Goal: Transaction & Acquisition: Register for event/course

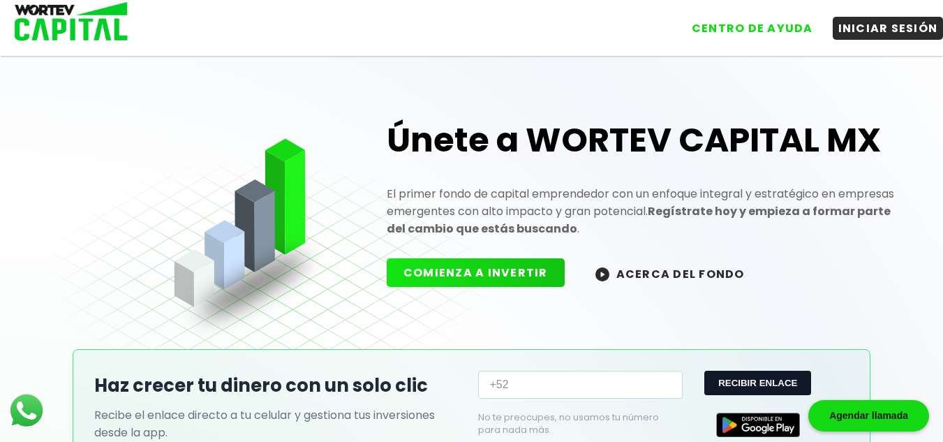
scroll to position [1, 0]
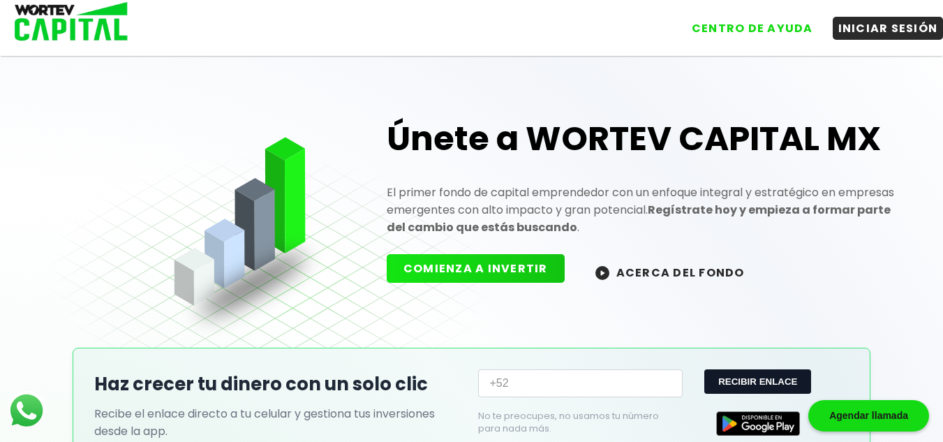
click at [502, 269] on button "COMIENZA A INVERTIR" at bounding box center [475, 268] width 178 height 29
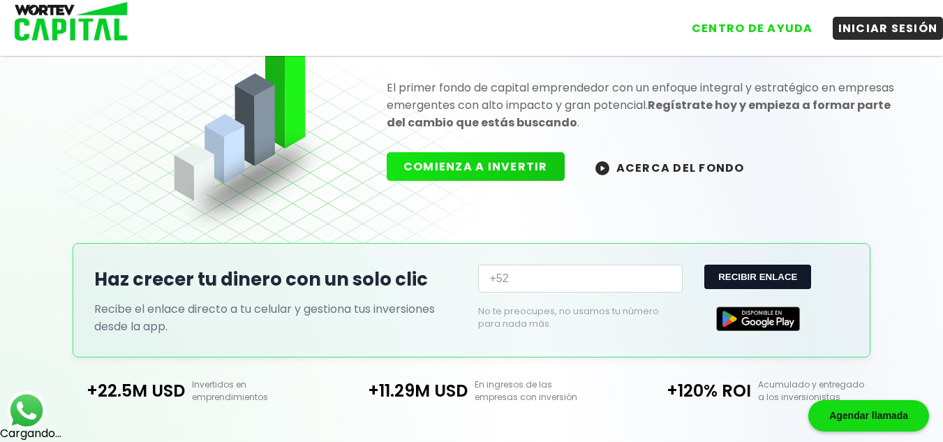
scroll to position [1, 0]
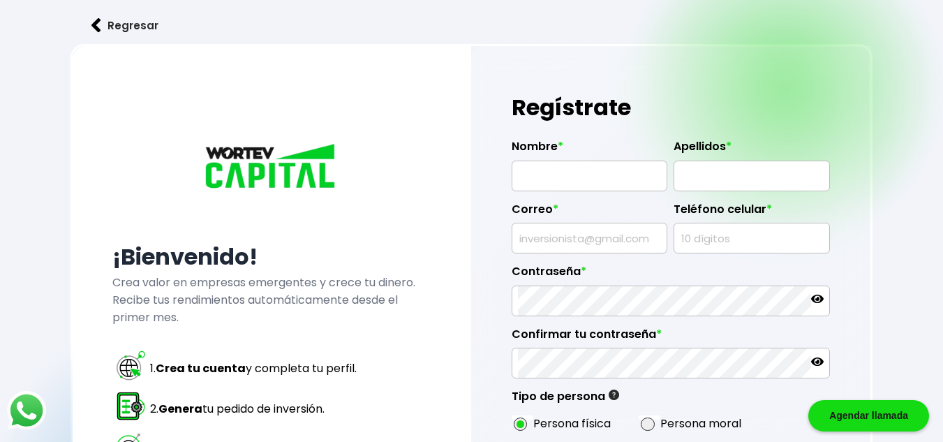
click at [137, 19] on button "Regresar" at bounding box center [124, 25] width 109 height 37
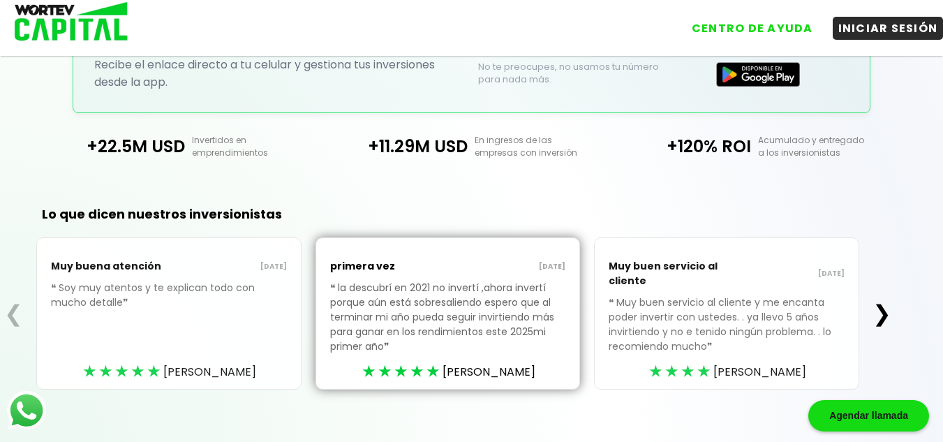
scroll to position [368, 0]
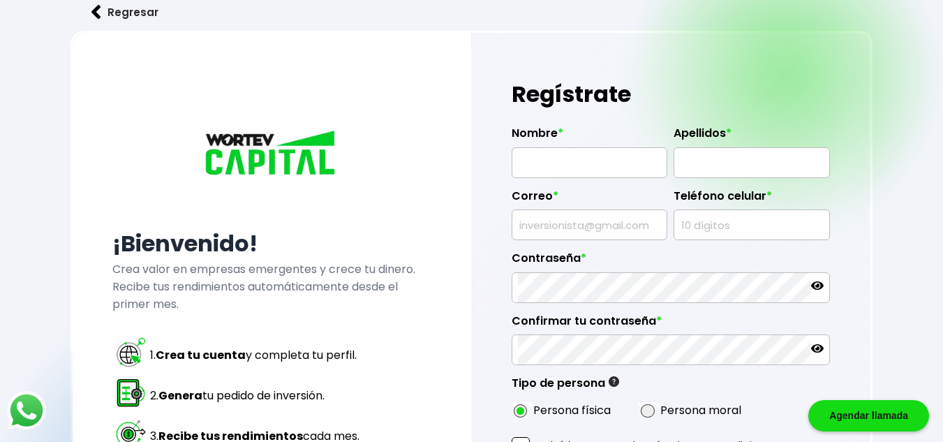
scroll to position [16, 0]
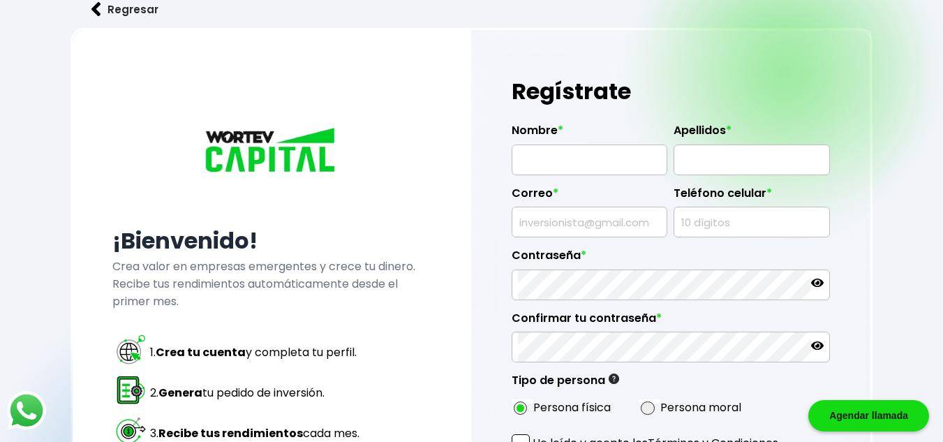
click at [135, 11] on button "Regresar" at bounding box center [124, 9] width 109 height 37
